Goal: Navigation & Orientation: Find specific page/section

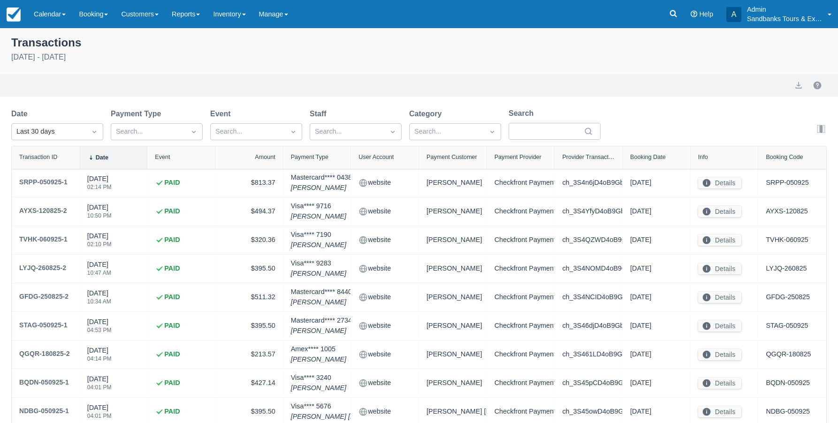
select select "10"
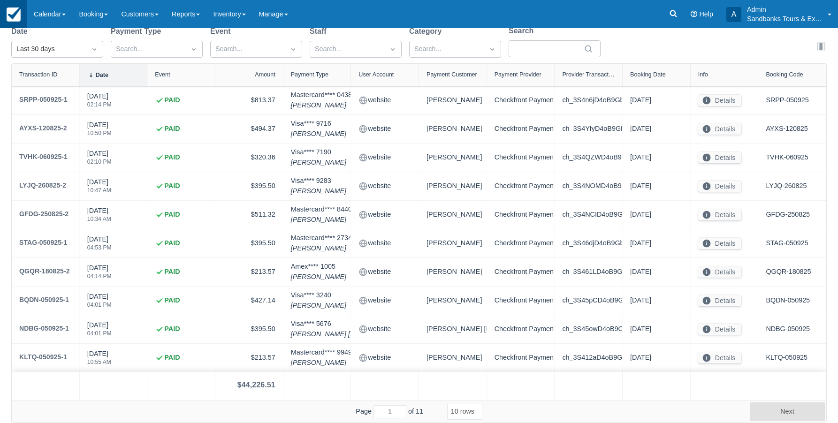
click at [15, 18] on img at bounding box center [14, 15] width 14 height 14
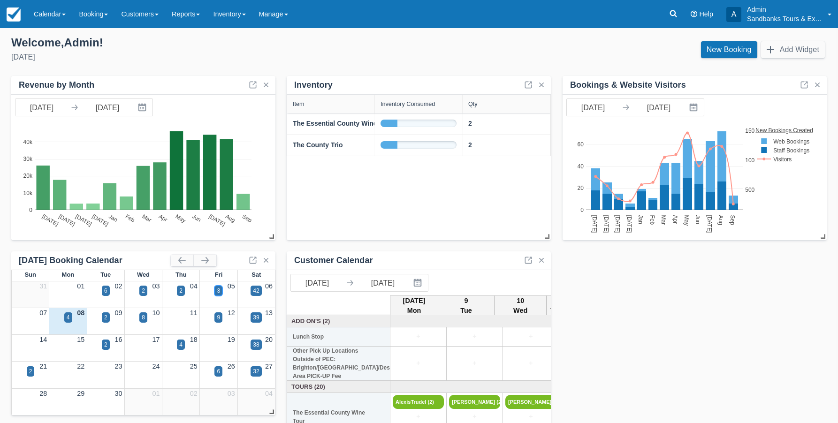
click at [221, 289] on div "3" at bounding box center [218, 291] width 8 height 10
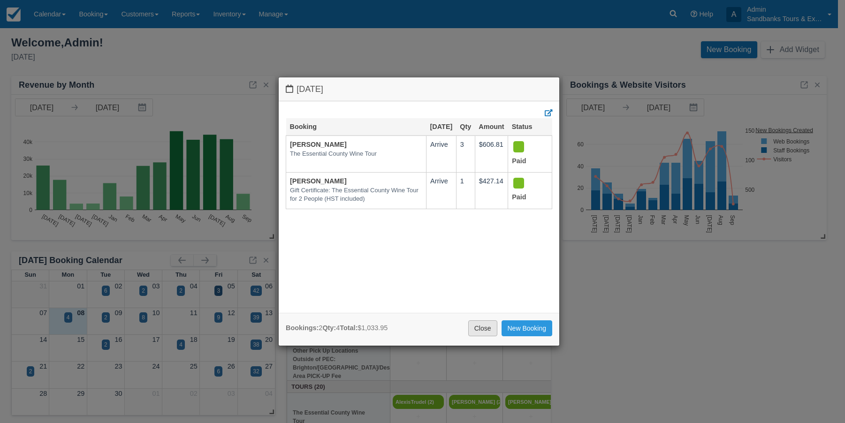
click at [478, 329] on link "Close" at bounding box center [482, 328] width 29 height 16
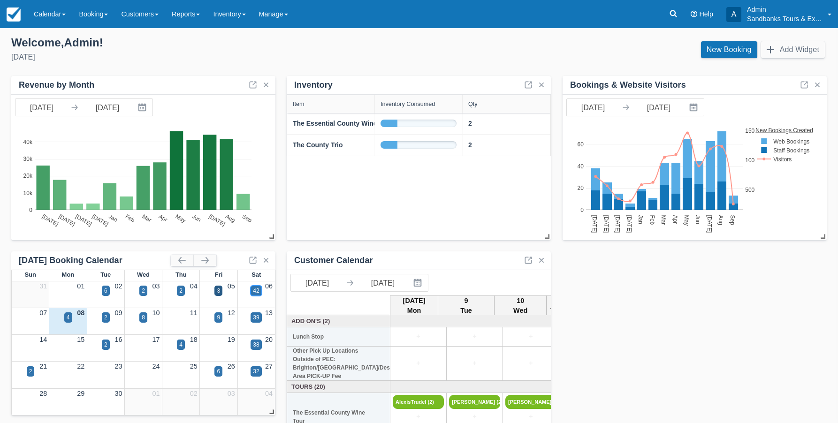
click at [256, 292] on div "42" at bounding box center [256, 291] width 6 height 8
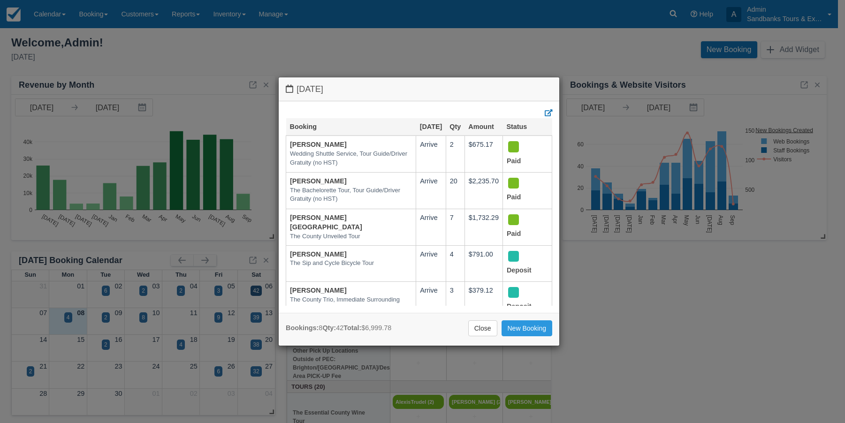
click at [82, 323] on div "[DATE] Booking [DATE] Qty Amount Status [PERSON_NAME] Wedding Shuttle Service, …" at bounding box center [422, 211] width 845 height 423
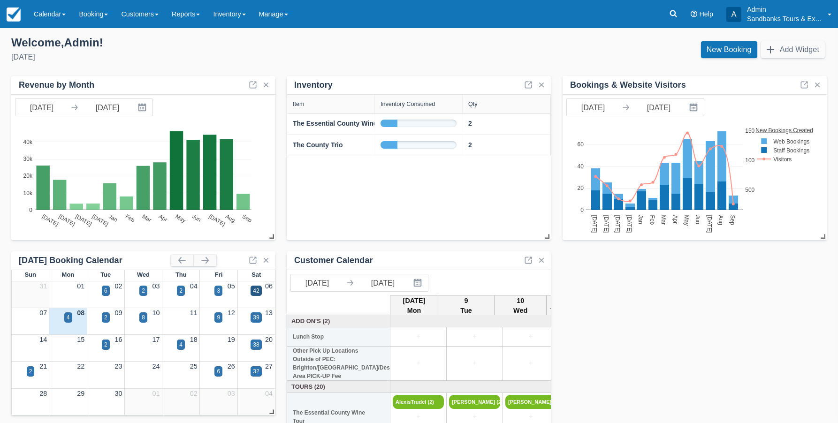
click at [72, 318] on div "4" at bounding box center [68, 323] width 38 height 11
click at [70, 315] on div "4" at bounding box center [68, 317] width 8 height 10
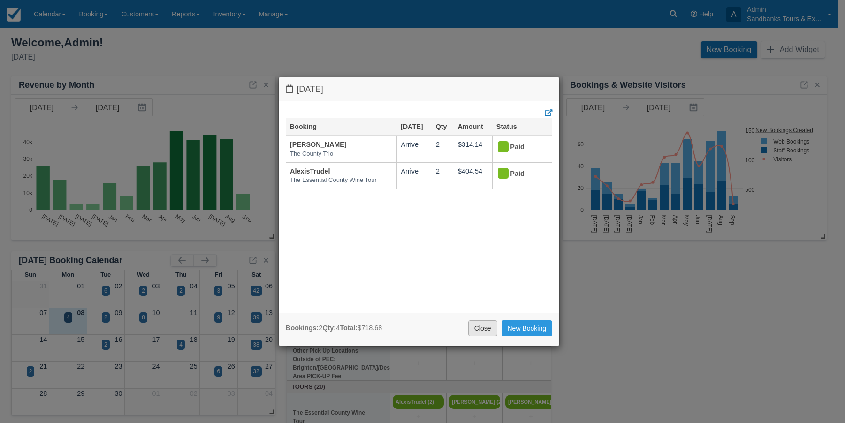
click at [486, 327] on link "Close" at bounding box center [482, 328] width 29 height 16
